Goal: Complete application form

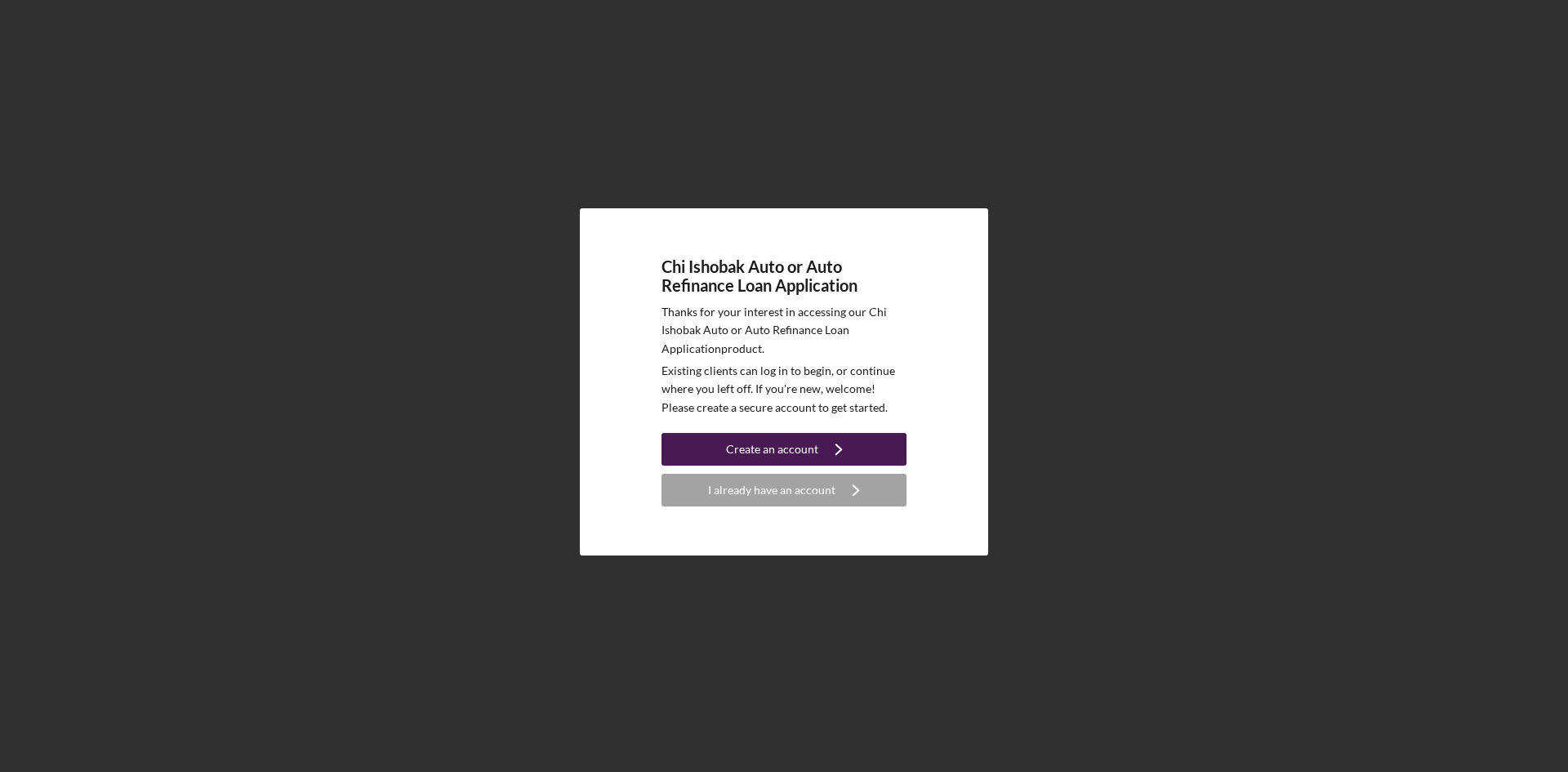
click at [816, 441] on button "Create an account Icon/Navigate" at bounding box center [784, 449] width 245 height 32
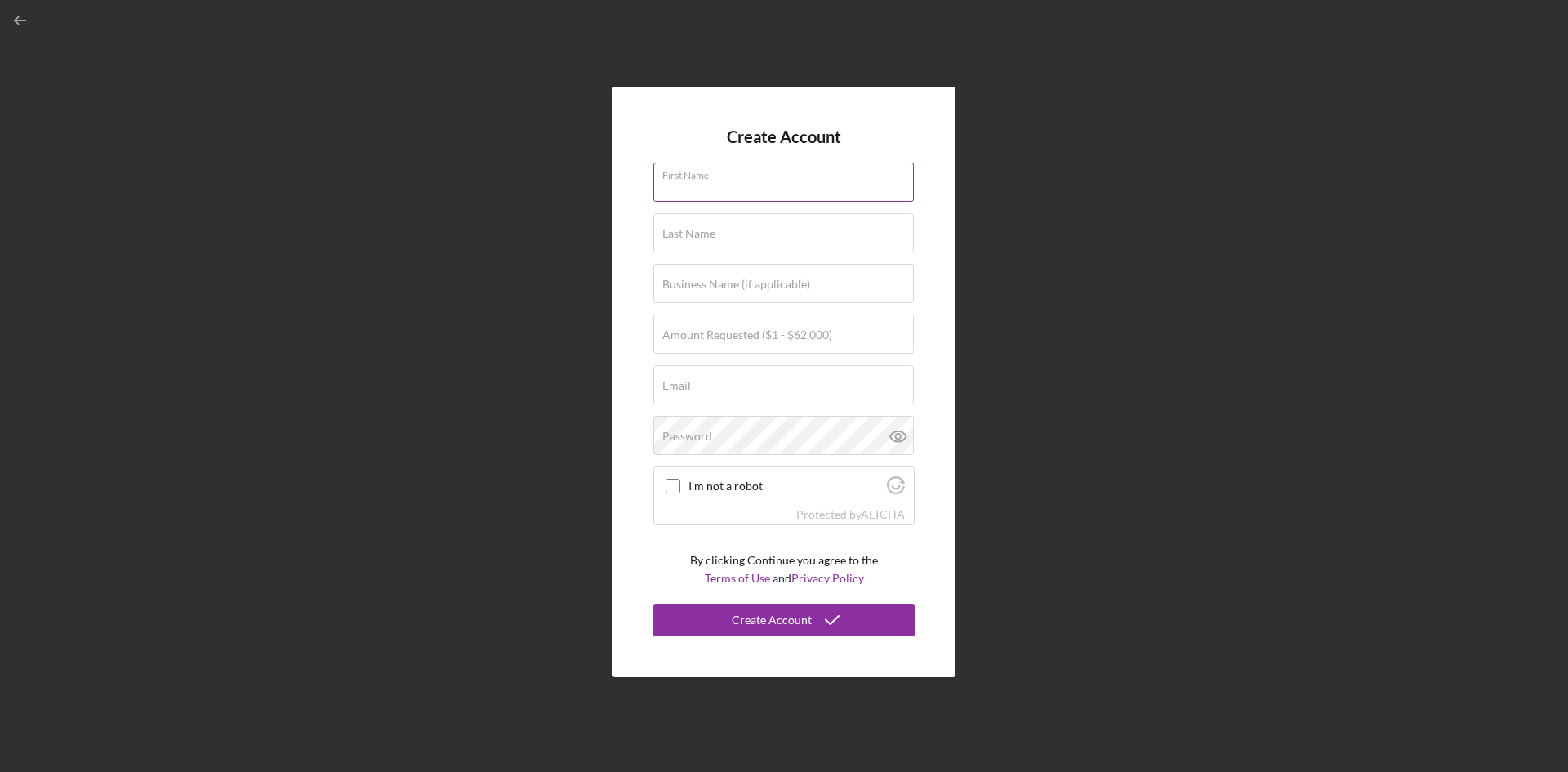
click at [720, 190] on input "First Name" at bounding box center [783, 182] width 260 height 39
type input "[PERSON_NAME]"
type input "Four Winds Casino"
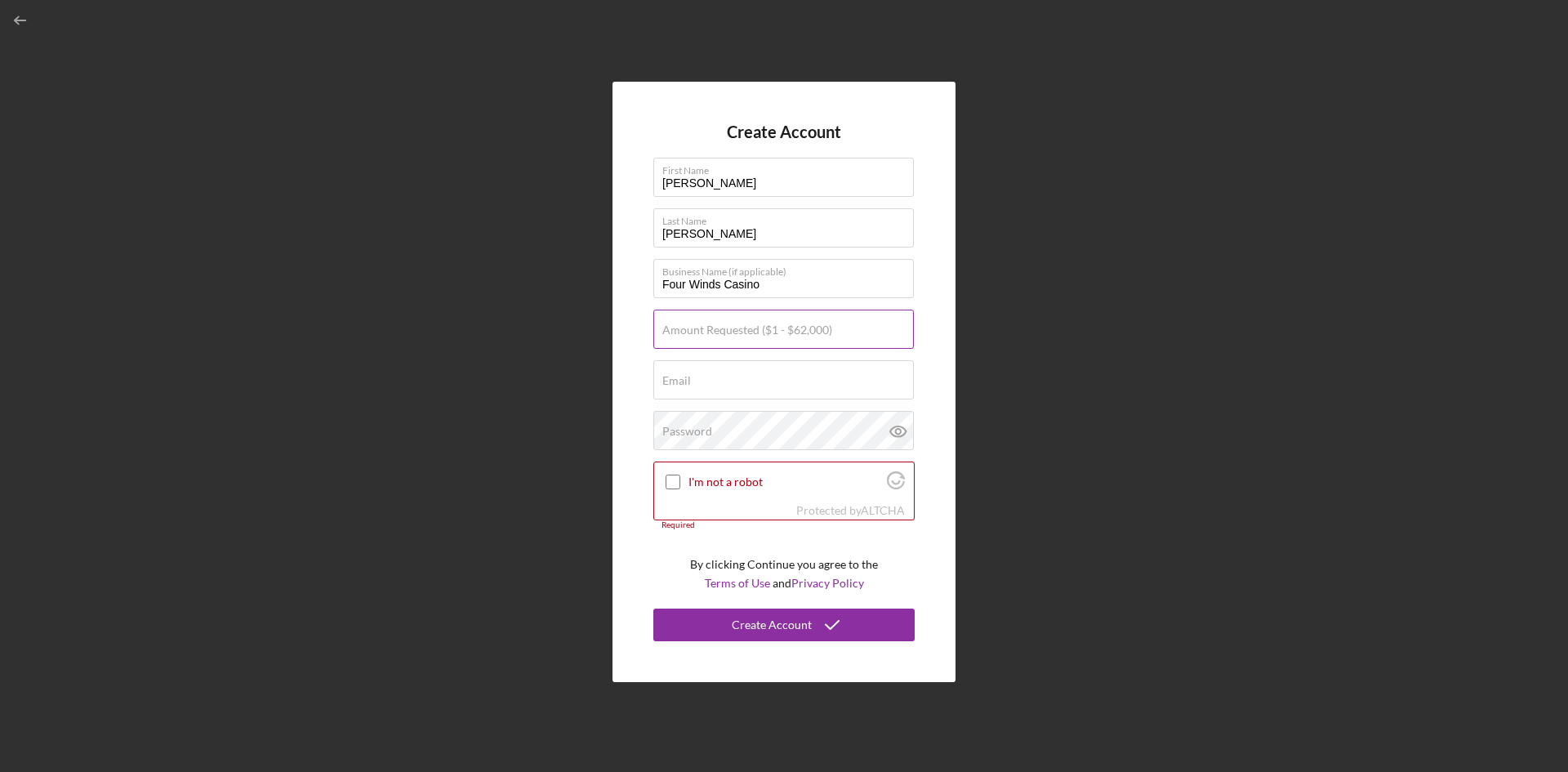
click at [706, 336] on label "Amount Requested ($1 - $62,000)" at bounding box center [746, 330] width 170 height 13
click at [706, 336] on input "Amount Requested ($1 - $62,000)" at bounding box center [783, 329] width 260 height 39
type input "$42,000"
click at [680, 394] on input "Email" at bounding box center [783, 380] width 260 height 39
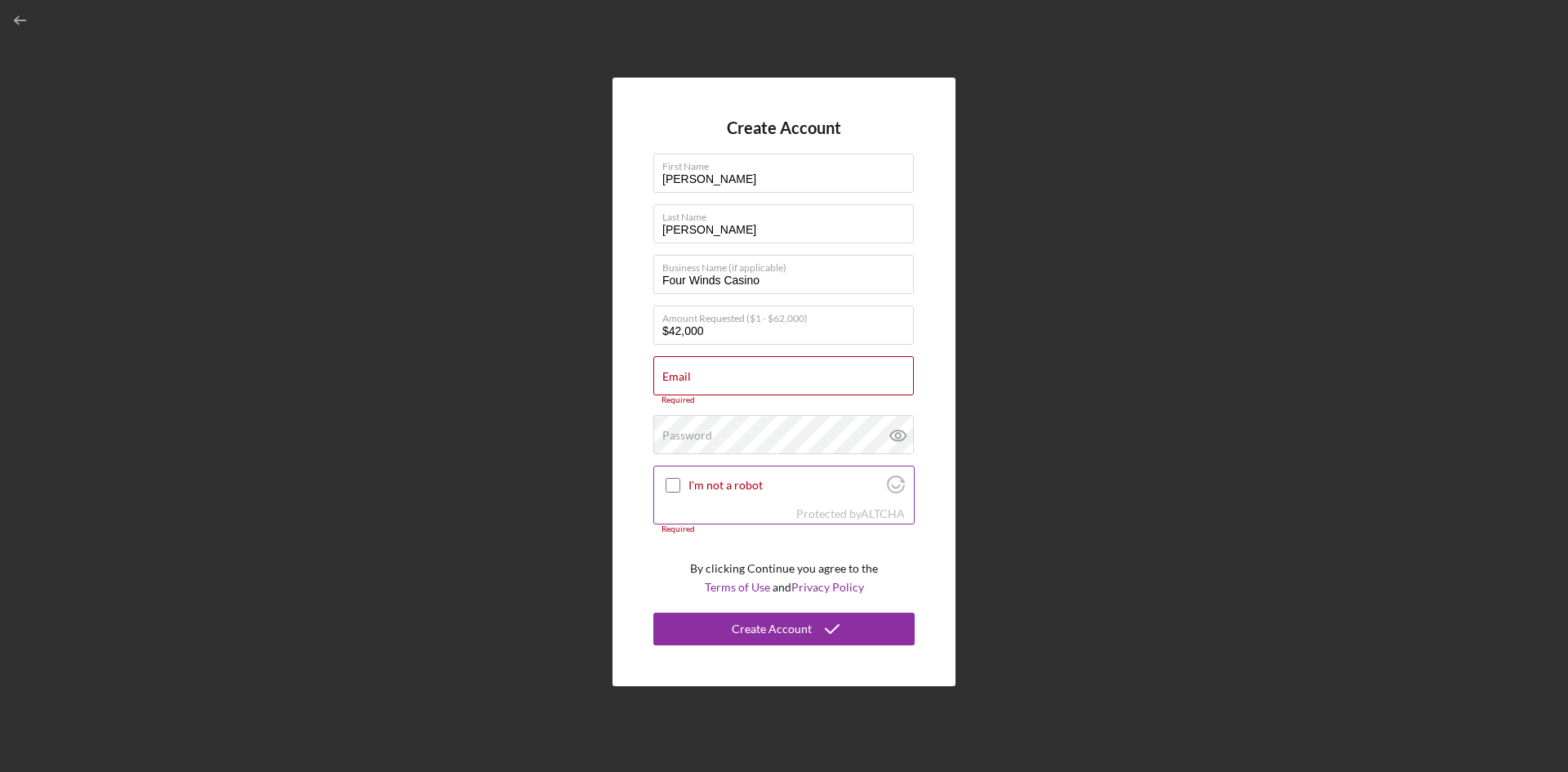
click at [670, 483] on input "I'm not a robot" at bounding box center [672, 484] width 15 height 15
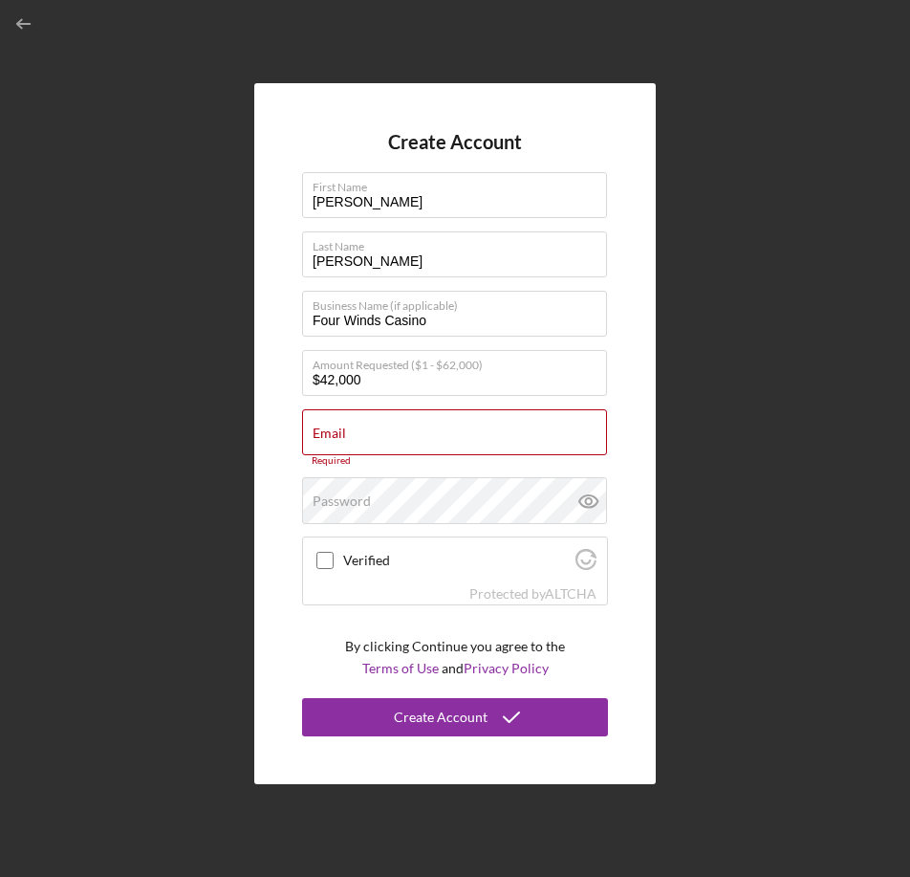
checkbox input "true"
